Goal: Information Seeking & Learning: Learn about a topic

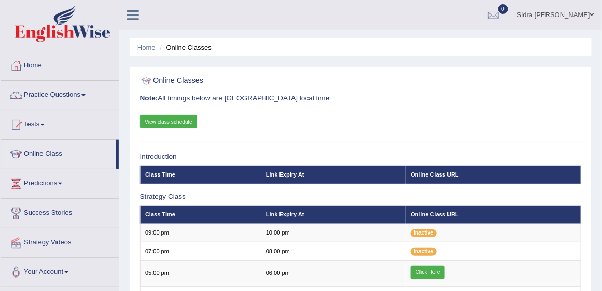
click at [171, 124] on link "View class schedule" at bounding box center [169, 121] width 58 height 13
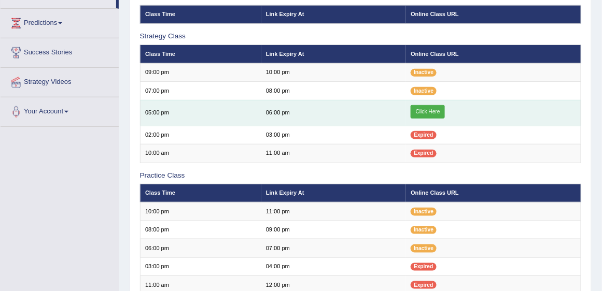
scroll to position [177, 0]
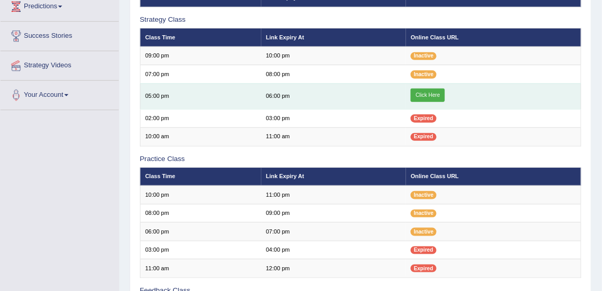
click at [427, 96] on link "Click Here" at bounding box center [428, 95] width 34 height 13
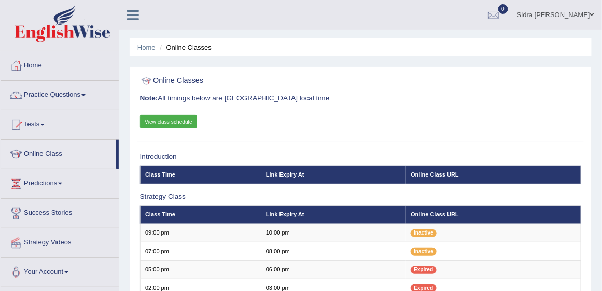
click at [70, 99] on link "Practice Questions" at bounding box center [60, 94] width 118 height 26
click at [81, 93] on link "Practice Questions" at bounding box center [60, 94] width 118 height 26
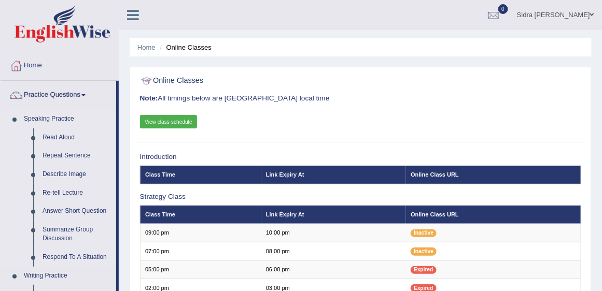
click at [50, 117] on link "Speaking Practice" at bounding box center [67, 119] width 97 height 19
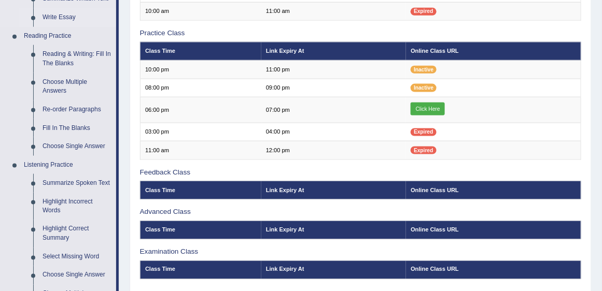
scroll to position [296, 0]
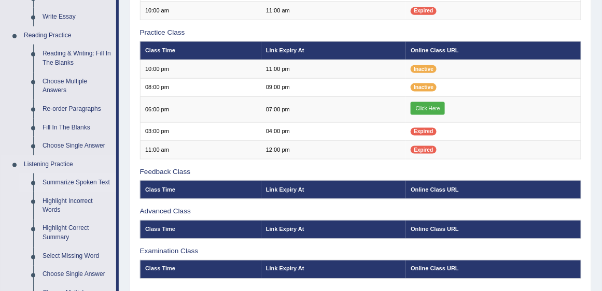
click at [77, 182] on link "Summarize Spoken Text" at bounding box center [77, 183] width 78 height 19
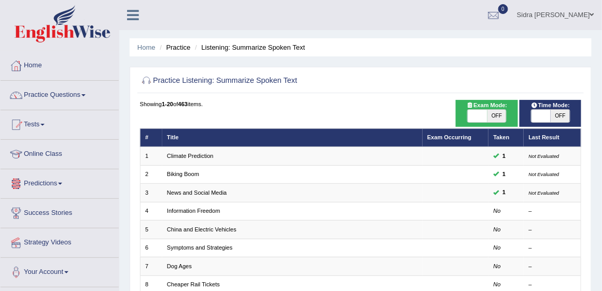
click at [559, 116] on span "OFF" at bounding box center [560, 116] width 19 height 12
checkbox input "true"
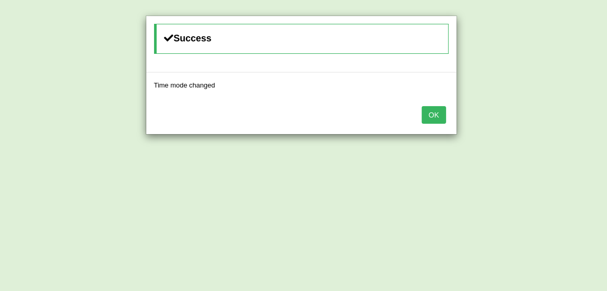
click at [445, 115] on button "OK" at bounding box center [434, 115] width 24 height 18
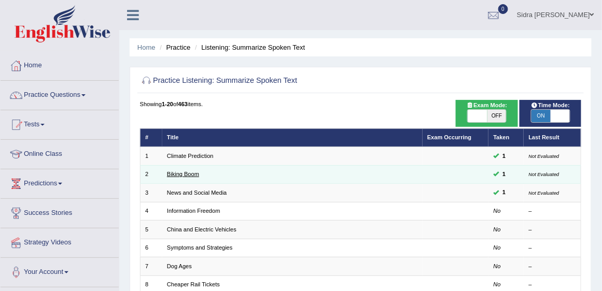
click at [196, 174] on link "Biking Boom" at bounding box center [183, 174] width 32 height 6
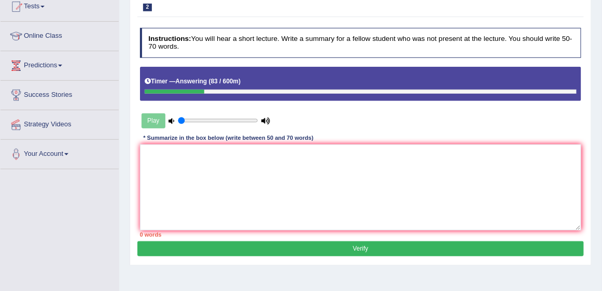
scroll to position [148, 0]
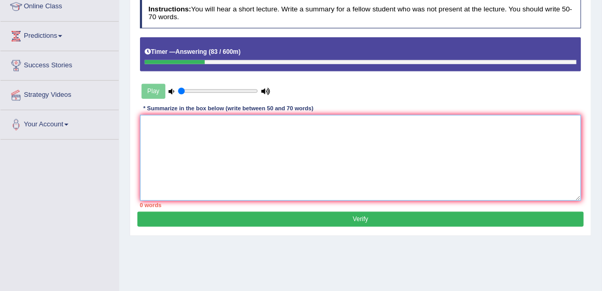
click at [252, 128] on textarea at bounding box center [361, 158] width 442 height 86
paste textarea "The speaker provided a comprehensive overview of [main topic], highlighting sev…"
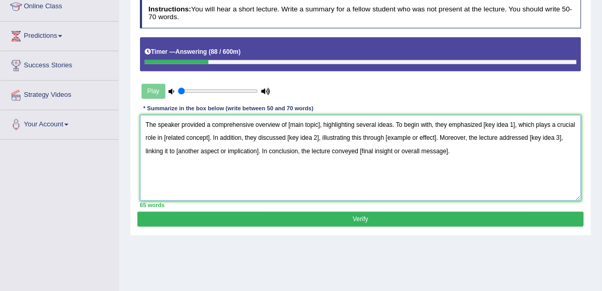
drag, startPoint x: 319, startPoint y: 121, endPoint x: 287, endPoint y: 121, distance: 32.2
click at [287, 121] on textarea "The speaker provided a comprehensive overview of [main topic], highlighting sev…" at bounding box center [361, 158] width 442 height 86
click at [286, 121] on textarea "The speaker provided a comprehensive overview of bicycling , highlighting sever…" at bounding box center [361, 158] width 442 height 86
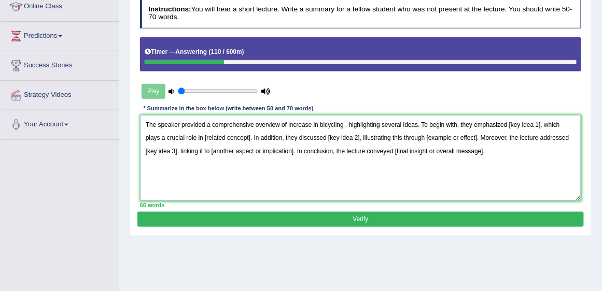
drag, startPoint x: 471, startPoint y: 123, endPoint x: 462, endPoint y: 122, distance: 9.4
click at [462, 122] on textarea "The speaker provided a comprehensive overview of increase in bicycling , highli…" at bounding box center [361, 158] width 442 height 86
drag, startPoint x: 536, startPoint y: 125, endPoint x: 503, endPoint y: 126, distance: 32.7
click at [503, 126] on textarea "The speaker provided a comprehensive overview of increase in bicycling , highli…" at bounding box center [361, 158] width 442 height 86
click at [517, 122] on textarea "The speaker provided a comprehensive overview of increase in bicycling , highli…" at bounding box center [361, 158] width 442 height 86
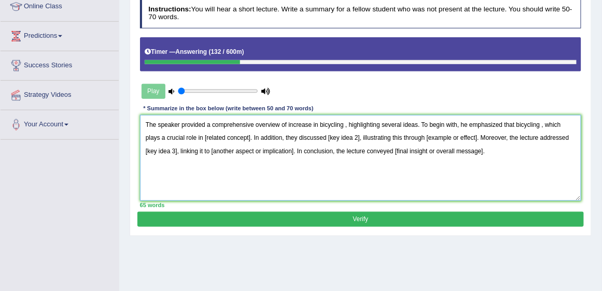
click at [543, 123] on textarea "The speaker provided a comprehensive overview of increase in bicycling , highli…" at bounding box center [361, 158] width 442 height 86
click at [541, 123] on textarea "The speaker provided a comprehensive overview of increase in bicycling , highli…" at bounding box center [361, 158] width 442 height 86
drag, startPoint x: 300, startPoint y: 135, endPoint x: 254, endPoint y: 135, distance: 45.6
click at [254, 135] on textarea "The speaker provided a comprehensive overview of increase in bicycling , highli…" at bounding box center [361, 158] width 442 height 86
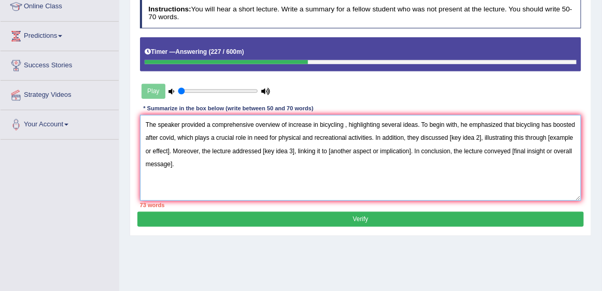
drag, startPoint x: 481, startPoint y: 135, endPoint x: 451, endPoint y: 139, distance: 30.9
click at [451, 139] on textarea "The speaker provided a comprehensive overview of increase in bicycling , highli…" at bounding box center [361, 158] width 442 height 86
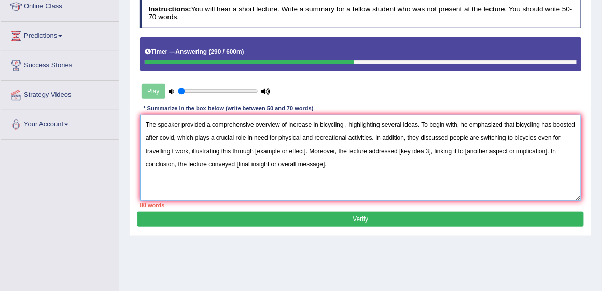
click at [173, 152] on textarea "The speaker provided a comprehensive overview of increase in bicycling , highli…" at bounding box center [361, 158] width 442 height 86
drag, startPoint x: 551, startPoint y: 136, endPoint x: 539, endPoint y: 138, distance: 12.1
click at [539, 138] on textarea "The speaker provided a comprehensive overview of increase in bicycling , highli…" at bounding box center [361, 158] width 442 height 86
drag, startPoint x: 546, startPoint y: 135, endPoint x: 538, endPoint y: 136, distance: 7.4
click at [538, 136] on textarea "The speaker provided a comprehensive overview of increase in bicycling , highli…" at bounding box center [361, 158] width 442 height 86
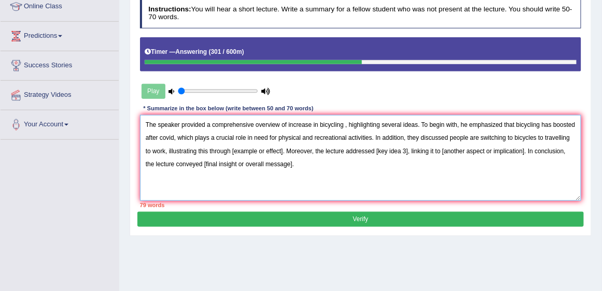
drag, startPoint x: 164, startPoint y: 149, endPoint x: 158, endPoint y: 149, distance: 5.7
click at [158, 149] on textarea "The speaker provided a comprehensive overview of increase in bicycling , highli…" at bounding box center [361, 158] width 442 height 86
click at [165, 151] on textarea "The speaker provided a comprehensive overview of increase in bicycling , highli…" at bounding box center [361, 158] width 442 height 86
drag, startPoint x: 210, startPoint y: 149, endPoint x: 508, endPoint y: 134, distance: 298.1
click at [508, 134] on textarea "The speaker provided a comprehensive overview of increase in bicycling , highli…" at bounding box center [361, 158] width 442 height 86
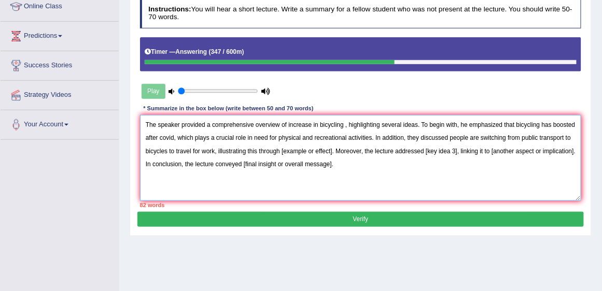
drag, startPoint x: 331, startPoint y: 148, endPoint x: 281, endPoint y: 145, distance: 50.4
click at [281, 145] on textarea "The speaker provided a comprehensive overview of increase in bicycling , highli…" at bounding box center [361, 158] width 442 height 86
drag, startPoint x: 214, startPoint y: 148, endPoint x: 168, endPoint y: 152, distance: 46.3
click at [168, 152] on textarea "The speaker provided a comprehensive overview of increase in bicycling , highli…" at bounding box center [361, 158] width 442 height 86
drag, startPoint x: 267, startPoint y: 147, endPoint x: 191, endPoint y: 151, distance: 75.8
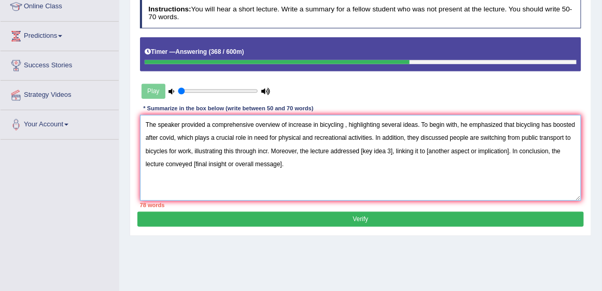
click at [191, 151] on textarea "The speaker provided a comprehensive overview of increase in bicycling , highli…" at bounding box center [361, 158] width 442 height 86
drag, startPoint x: 319, startPoint y: 122, endPoint x: 288, endPoint y: 126, distance: 30.8
click at [288, 126] on textarea "The speaker provided a comprehensive overview of increase in bicycling , highli…" at bounding box center [361, 158] width 442 height 86
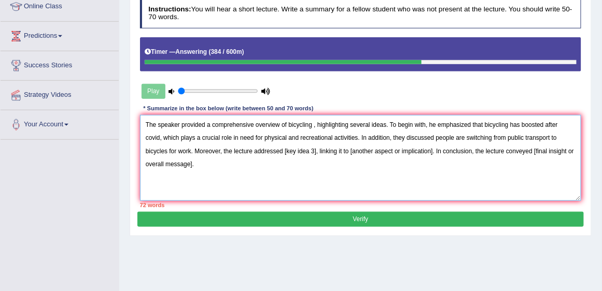
click at [314, 122] on textarea "The speaker provided a comprehensive overview of bicycling , highlighting sever…" at bounding box center [361, 158] width 442 height 86
drag, startPoint x: 283, startPoint y: 149, endPoint x: 251, endPoint y: 149, distance: 31.6
click at [251, 149] on textarea "The speaker provided a comprehensive overview of bicycling, highlighting severa…" at bounding box center [361, 158] width 442 height 86
click at [504, 159] on textarea "The speaker provided a comprehensive overview of bicycling, highlighting severa…" at bounding box center [361, 158] width 442 height 86
drag, startPoint x: 489, startPoint y: 135, endPoint x: 448, endPoint y: 137, distance: 41.0
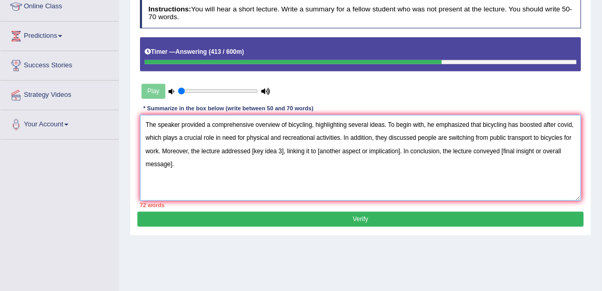
click at [448, 137] on textarea "The speaker provided a comprehensive overview of bicycling, highlighting severa…" at bounding box center [361, 158] width 442 height 86
drag, startPoint x: 283, startPoint y: 149, endPoint x: 251, endPoint y: 149, distance: 32.2
click at [251, 149] on textarea "The speaker provided a comprehensive overview of bicycling, highlighting severa…" at bounding box center [361, 158] width 442 height 86
click at [253, 151] on textarea "The speaker provided a comprehensive overview of bicycling, highlighting severa…" at bounding box center [361, 158] width 442 height 86
drag, startPoint x: 472, startPoint y: 148, endPoint x: 390, endPoint y: 155, distance: 82.3
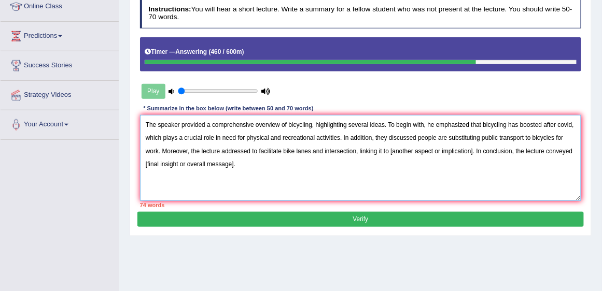
click at [390, 155] on textarea "The speaker provided a comprehensive overview of bicycling, highlighting severa…" at bounding box center [361, 158] width 442 height 86
drag, startPoint x: 218, startPoint y: 162, endPoint x: 534, endPoint y: 152, distance: 316.0
click at [534, 152] on textarea "The speaker provided a comprehensive overview of bicycling, highlighting severa…" at bounding box center [361, 158] width 442 height 86
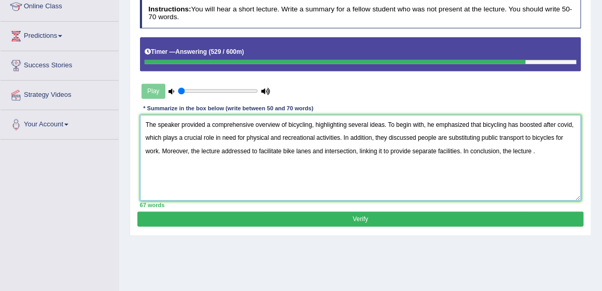
click at [356, 149] on textarea "The speaker provided a comprehensive overview of bicycling, highlighting severa…" at bounding box center [361, 158] width 442 height 86
click at [532, 148] on textarea "The speaker provided a comprehensive overview of bicycling, highlighting severa…" at bounding box center [361, 158] width 442 height 86
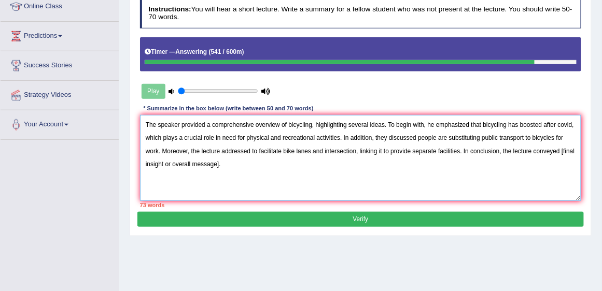
click at [498, 196] on textarea "The speaker provided a comprehensive overview of bicycling, highlighting severa…" at bounding box center [361, 158] width 442 height 86
drag, startPoint x: 561, startPoint y: 148, endPoint x: 256, endPoint y: 182, distance: 306.8
click at [256, 182] on textarea "The speaker provided a comprehensive overview of bicycling, highlighting severa…" at bounding box center [361, 158] width 442 height 86
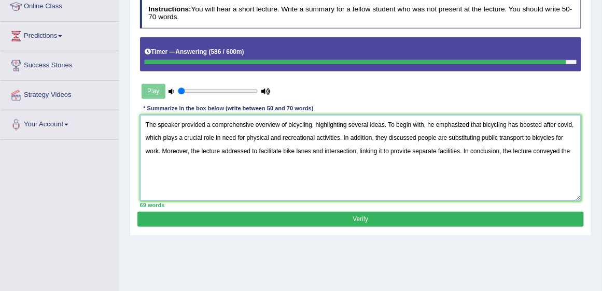
drag, startPoint x: 460, startPoint y: 149, endPoint x: 355, endPoint y: 152, distance: 104.8
click at [355, 152] on textarea "The speaker provided a comprehensive overview of bicycling, highlighting severa…" at bounding box center [361, 158] width 442 height 86
click at [485, 150] on textarea "The speaker provided a comprehensive overview of bicycling, highlighting severa…" at bounding box center [361, 158] width 442 height 86
type textarea "The speaker provided a comprehensive overview of bicycling, highlighting severa…"
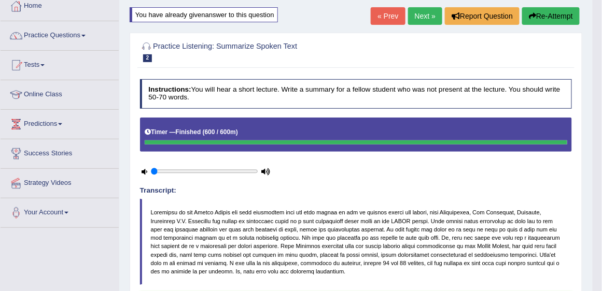
scroll to position [0, 0]
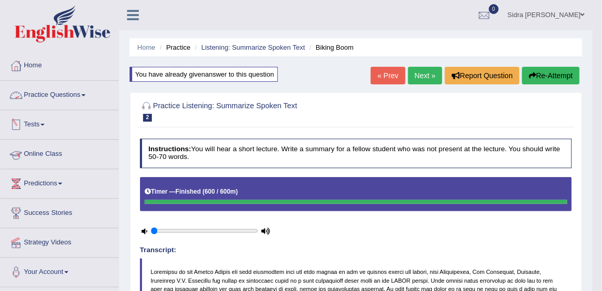
click at [58, 95] on link "Practice Questions" at bounding box center [60, 94] width 118 height 26
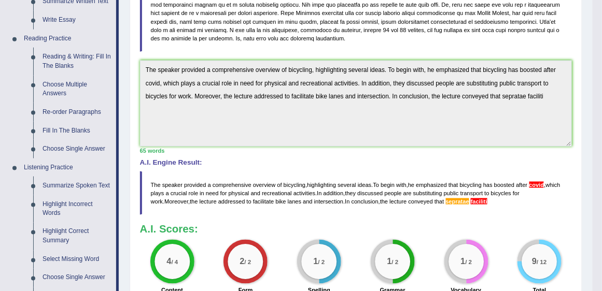
scroll to position [296, 0]
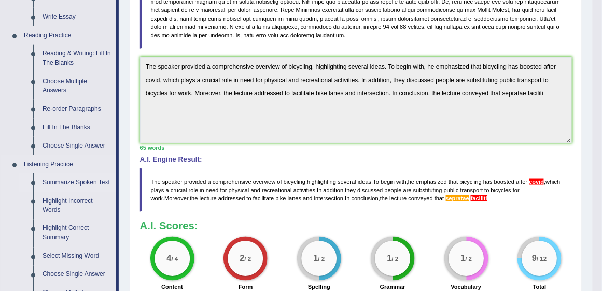
click at [61, 182] on link "Summarize Spoken Text" at bounding box center [77, 183] width 78 height 19
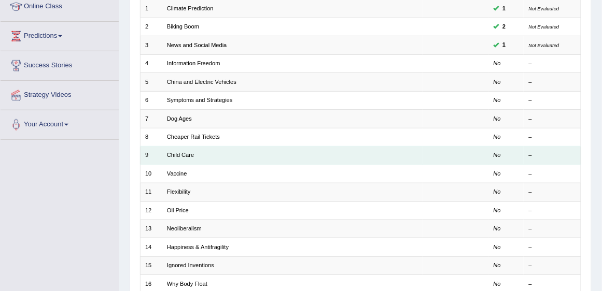
scroll to position [148, 0]
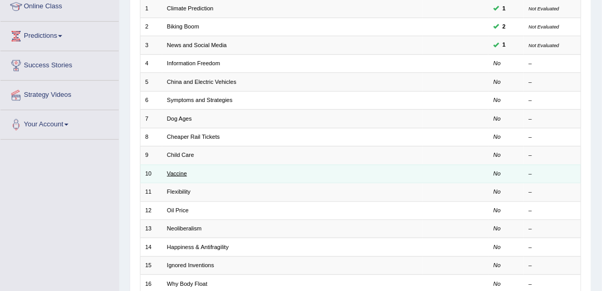
click at [177, 173] on link "Vaccine" at bounding box center [177, 174] width 20 height 6
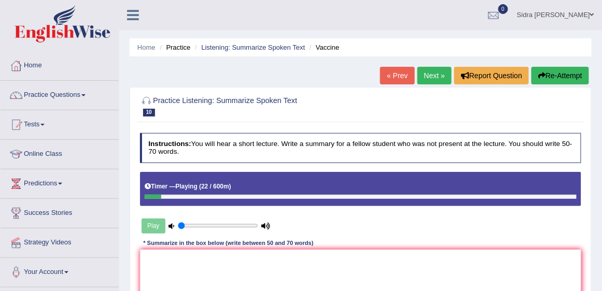
click at [435, 78] on link "Next »" at bounding box center [435, 76] width 34 height 18
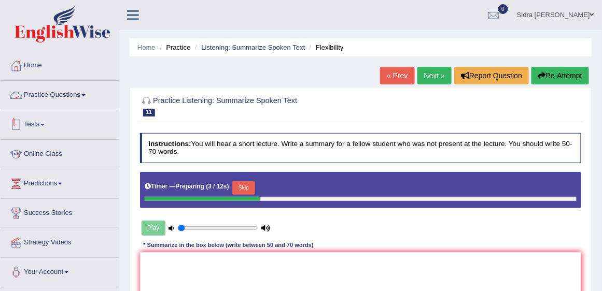
click at [54, 94] on link "Practice Questions" at bounding box center [60, 94] width 118 height 26
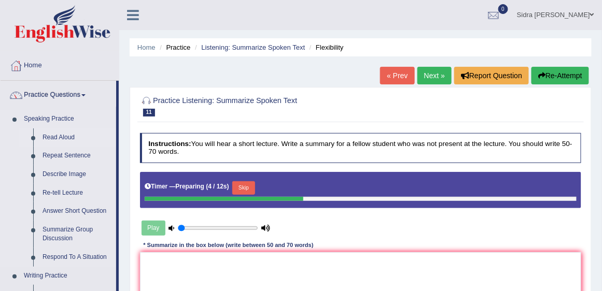
click at [55, 135] on link "Read Aloud" at bounding box center [77, 138] width 78 height 19
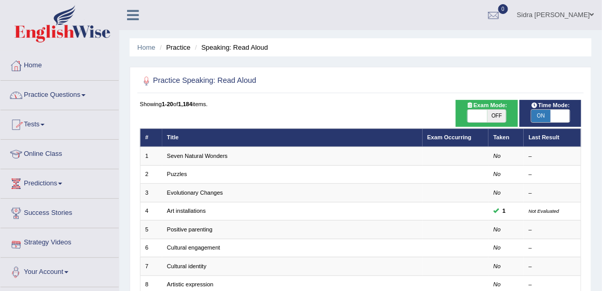
click at [55, 92] on link "Practice Questions" at bounding box center [60, 94] width 118 height 26
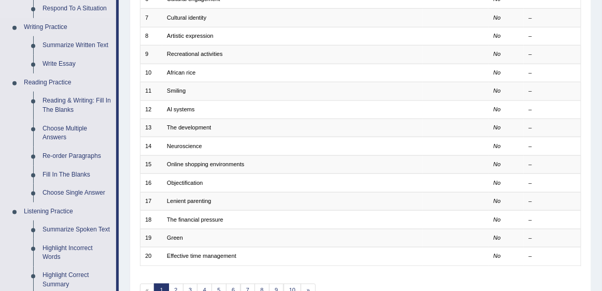
scroll to position [296, 0]
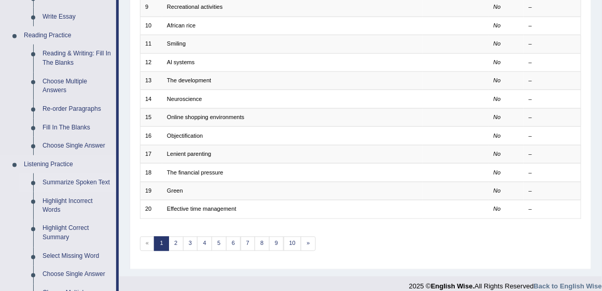
click at [66, 186] on link "Summarize Spoken Text" at bounding box center [77, 183] width 78 height 19
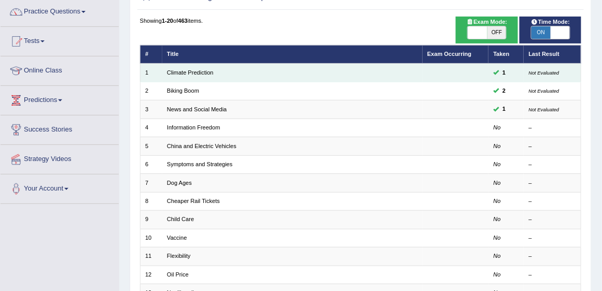
scroll to position [89, 0]
